Goal: Submit feedback/report problem

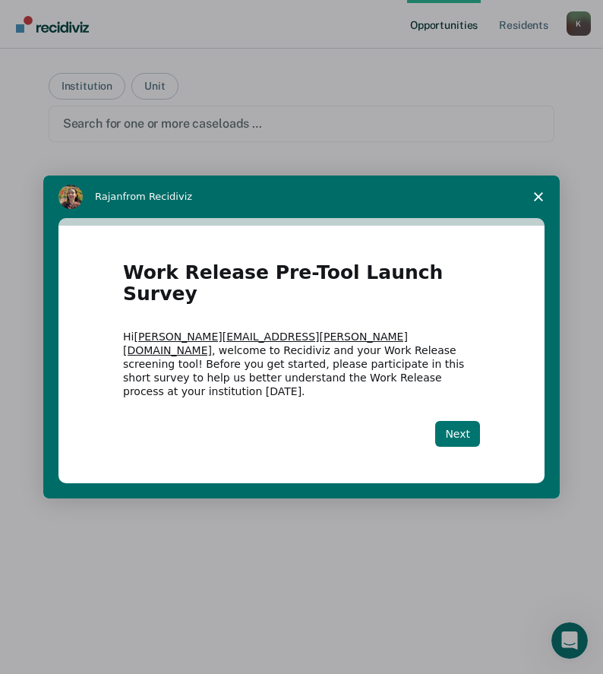
click at [453, 421] on button "Next" at bounding box center [457, 434] width 45 height 26
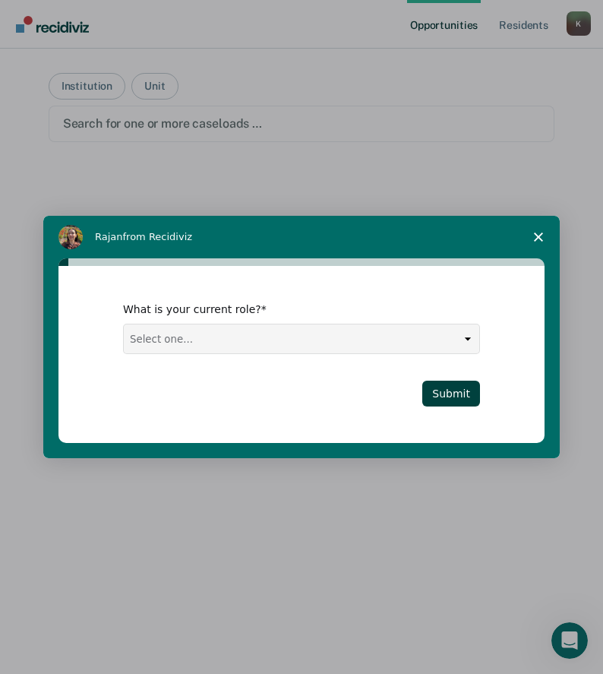
click at [462, 343] on select "Select one... Case Manager FUM Assistant [PERSON_NAME] [PERSON_NAME]" at bounding box center [301, 338] width 355 height 29
select select "Case Manager"
click at [124, 324] on select "Select one... Case Manager FUM Assistant [PERSON_NAME] [PERSON_NAME]" at bounding box center [301, 338] width 355 height 29
click at [459, 393] on button "Submit" at bounding box center [451, 393] width 58 height 26
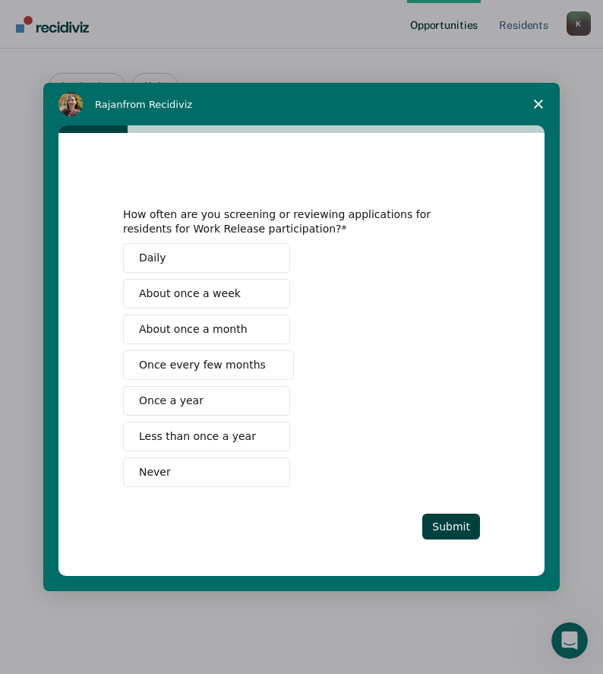
click at [173, 469] on button "Never" at bounding box center [206, 472] width 167 height 30
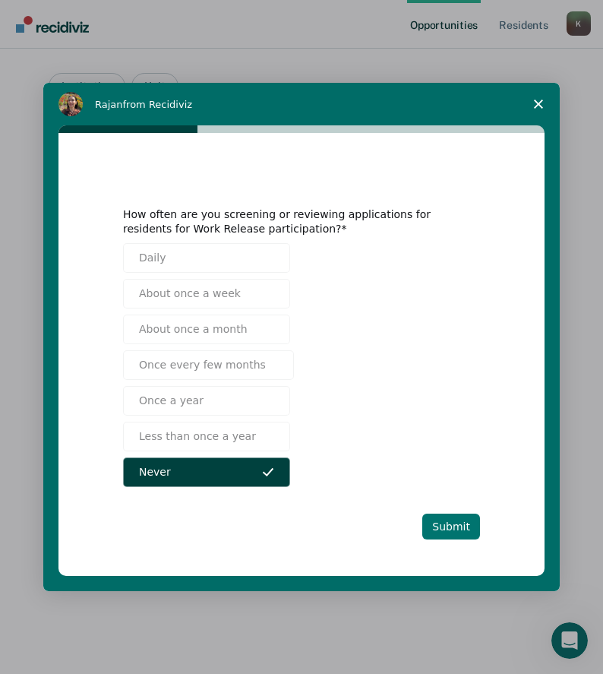
click at [456, 524] on button "Submit" at bounding box center [451, 526] width 58 height 26
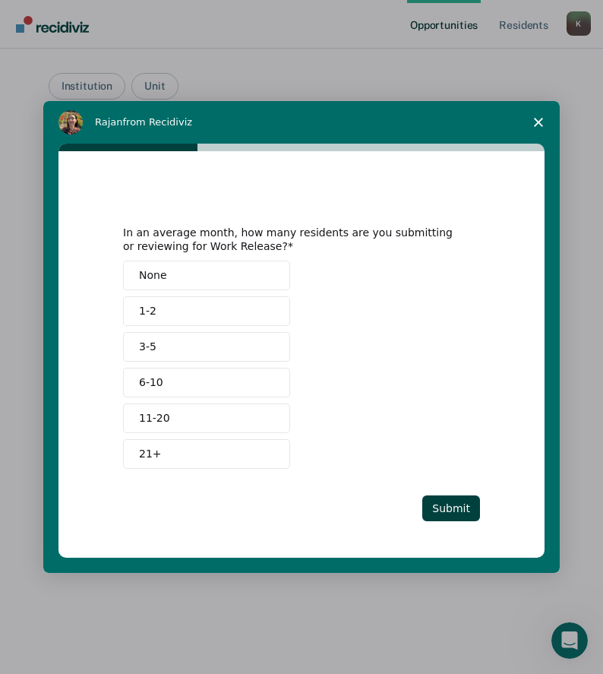
click at [205, 276] on button "None" at bounding box center [206, 275] width 167 height 30
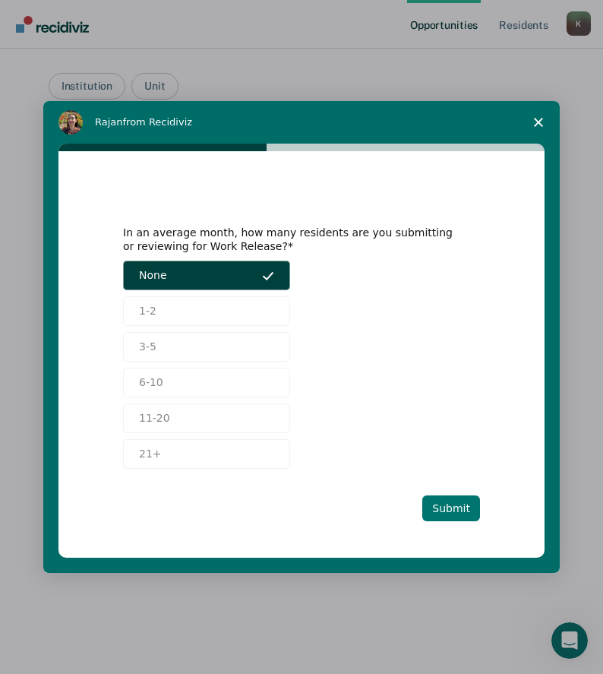
click at [460, 504] on button "Submit" at bounding box center [451, 508] width 58 height 26
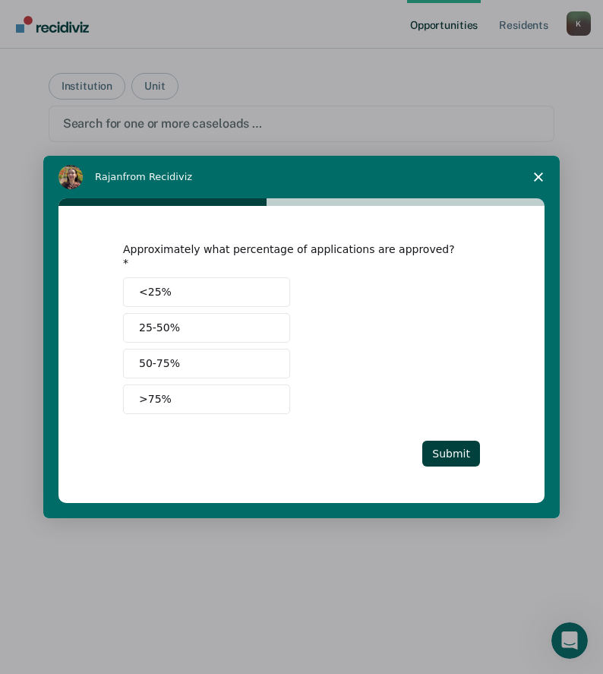
click at [160, 284] on span "<25%" at bounding box center [155, 292] width 33 height 16
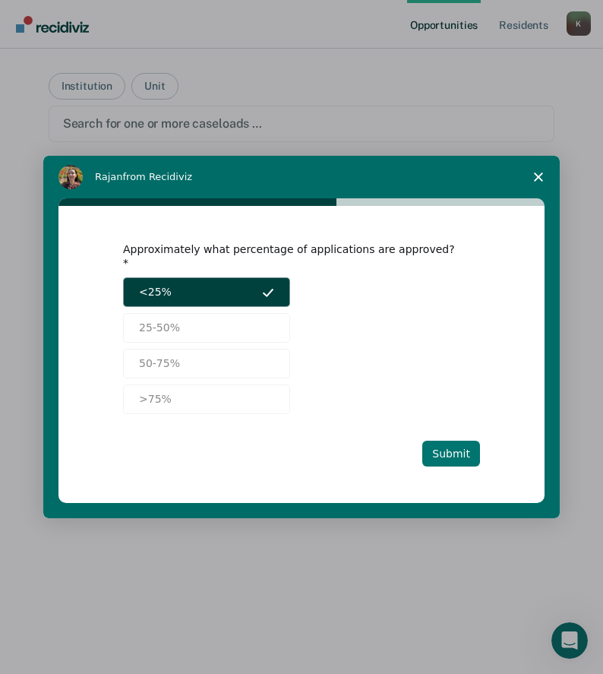
click at [448, 444] on button "Submit" at bounding box center [451, 453] width 58 height 26
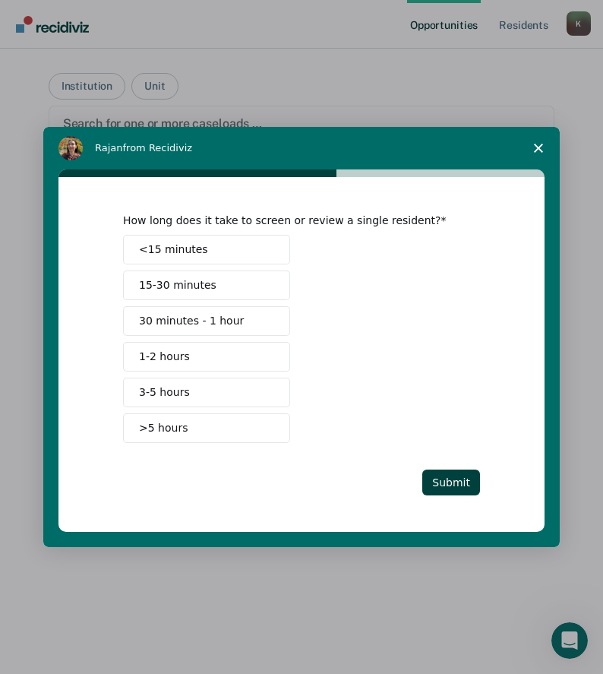
click at [152, 426] on span ">5 hours" at bounding box center [163, 428] width 49 height 16
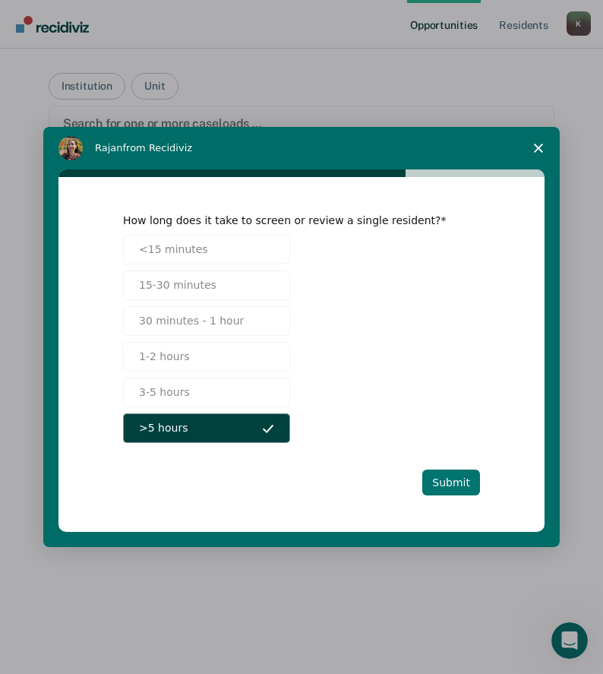
click at [454, 485] on button "Submit" at bounding box center [451, 482] width 58 height 26
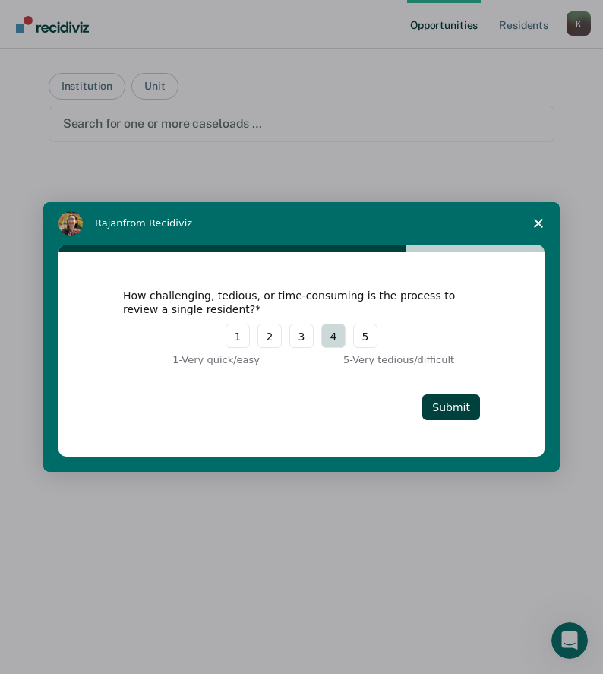
click at [336, 338] on button "4" at bounding box center [333, 336] width 24 height 24
click at [455, 405] on button "Submit" at bounding box center [451, 407] width 58 height 26
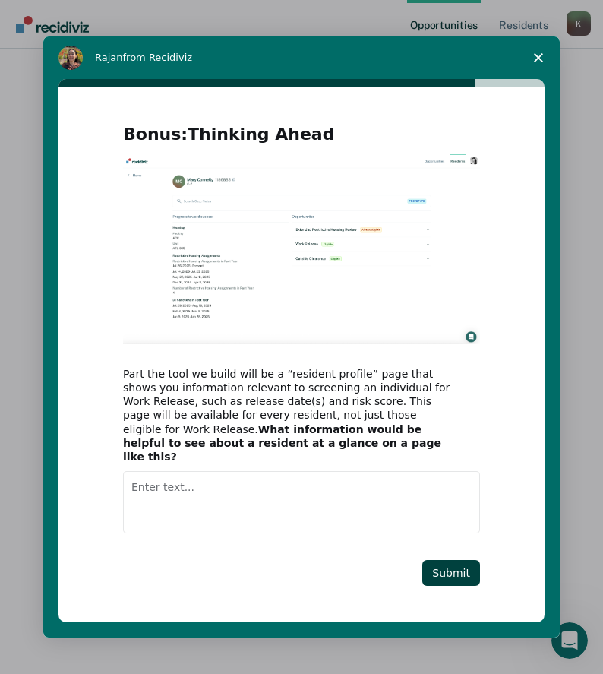
click at [158, 482] on textarea "Enter text..." at bounding box center [301, 502] width 357 height 62
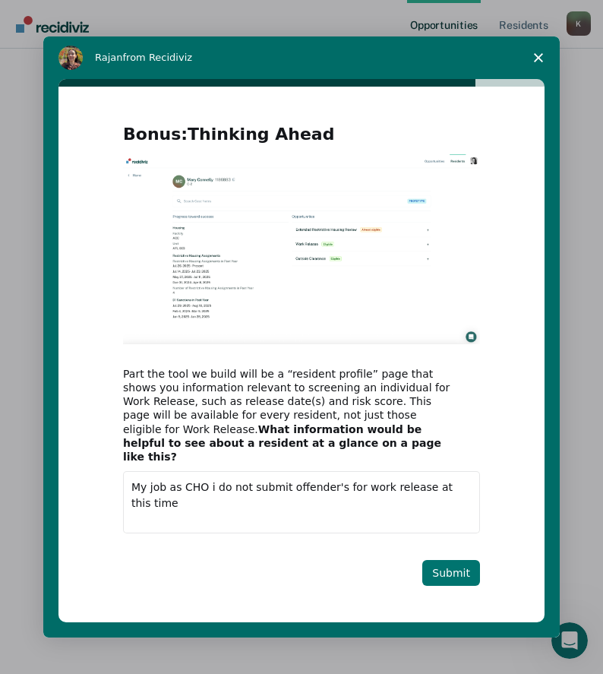
type textarea "My job as CHO i do not submit offender's for work release at this time"
click at [453, 564] on button "Submit" at bounding box center [451, 573] width 58 height 26
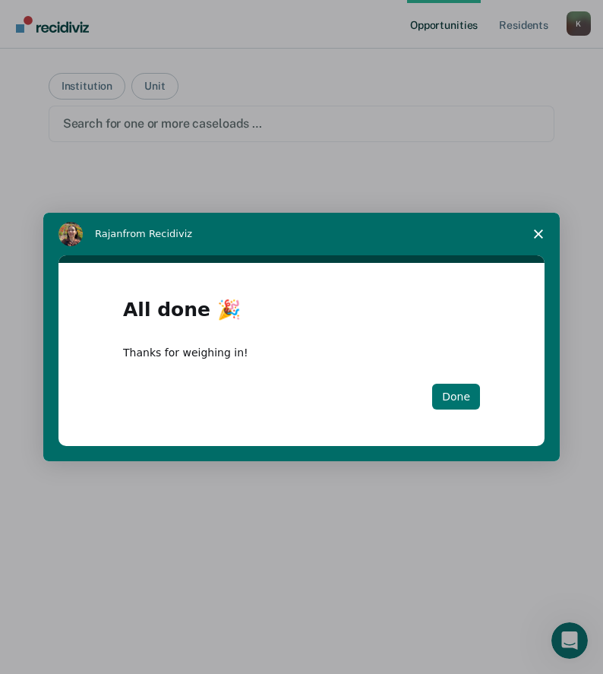
click at [466, 396] on button "Done" at bounding box center [456, 397] width 48 height 26
